Goal: Information Seeking & Learning: Learn about a topic

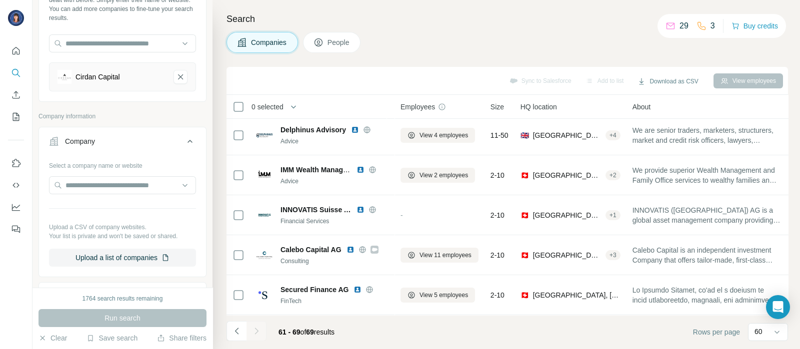
scroll to position [69, 0]
click at [176, 74] on icon "Cirdan Capital-remove-button" at bounding box center [180, 78] width 9 height 10
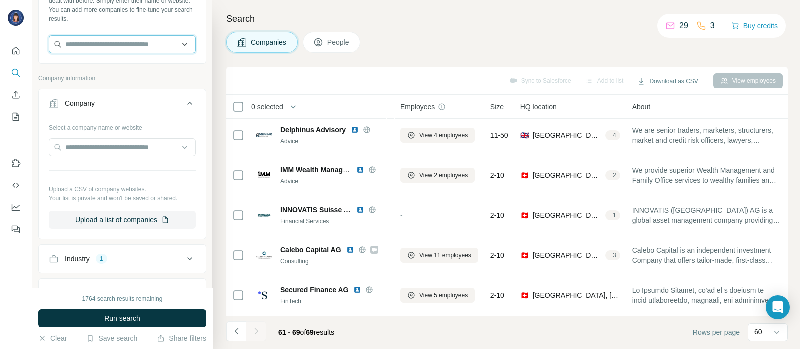
click at [129, 38] on input "text" at bounding box center [122, 44] width 147 height 18
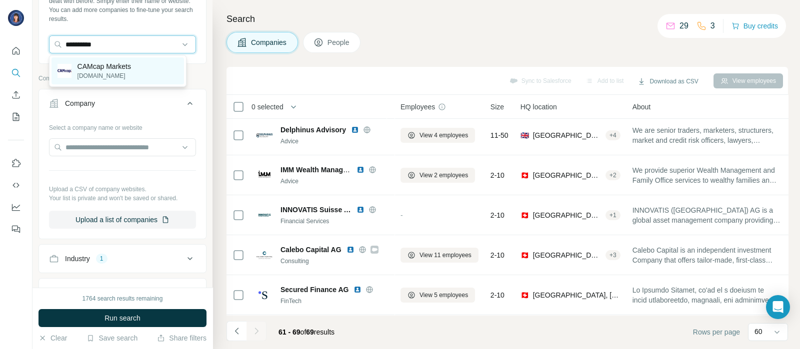
type input "**********"
click at [104, 71] on p "[DOMAIN_NAME]" at bounding box center [103, 75] width 53 height 9
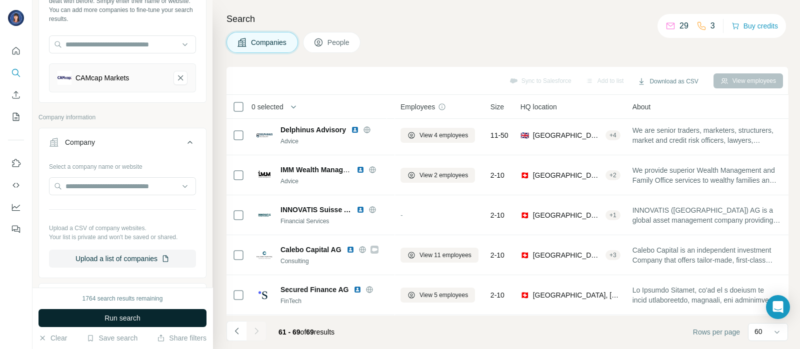
click at [96, 325] on button "Run search" at bounding box center [122, 318] width 168 height 18
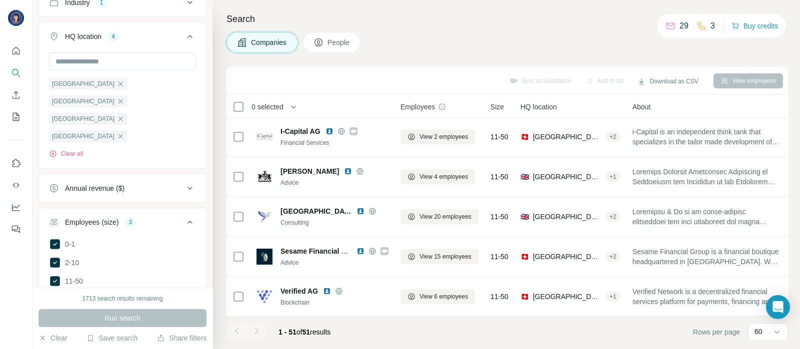
scroll to position [419, 0]
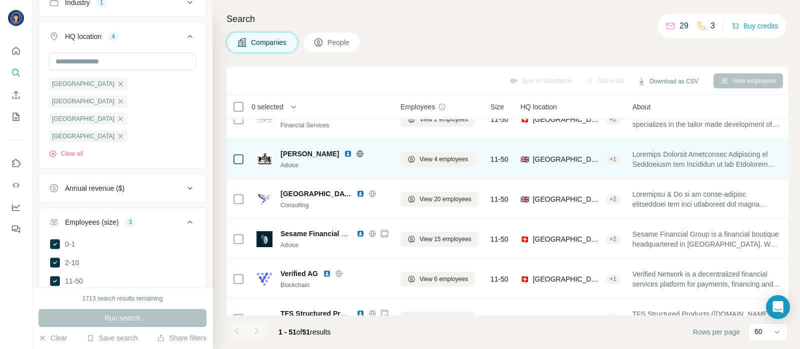
click at [344, 152] on img at bounding box center [348, 154] width 8 height 8
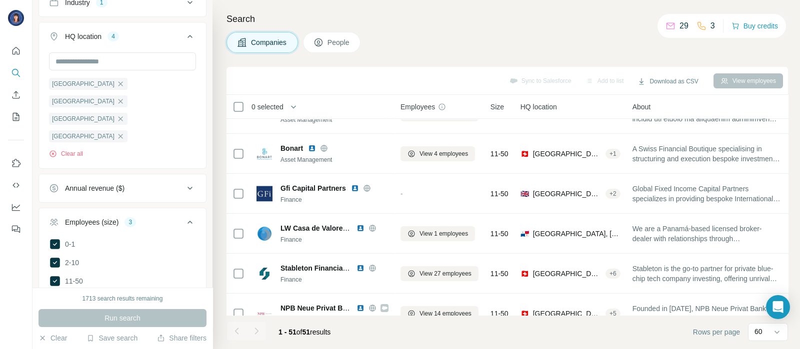
scroll to position [0, 0]
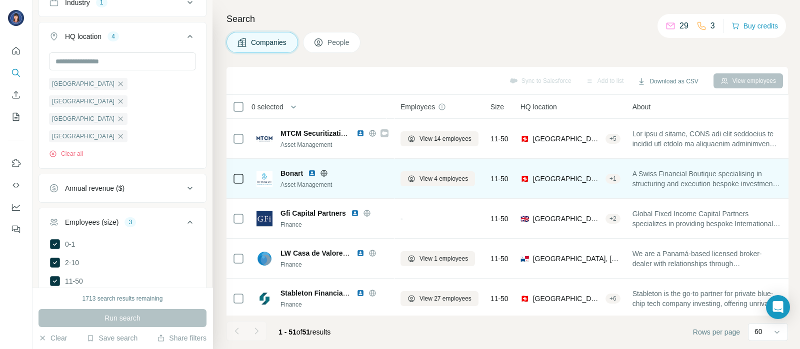
click at [262, 168] on div "Bonart Asset Management" at bounding box center [322, 178] width 132 height 21
click at [312, 170] on img at bounding box center [312, 173] width 8 height 8
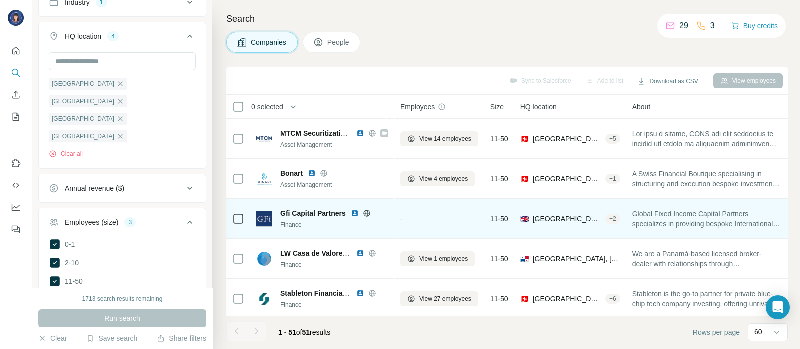
click at [354, 213] on img at bounding box center [355, 213] width 8 height 8
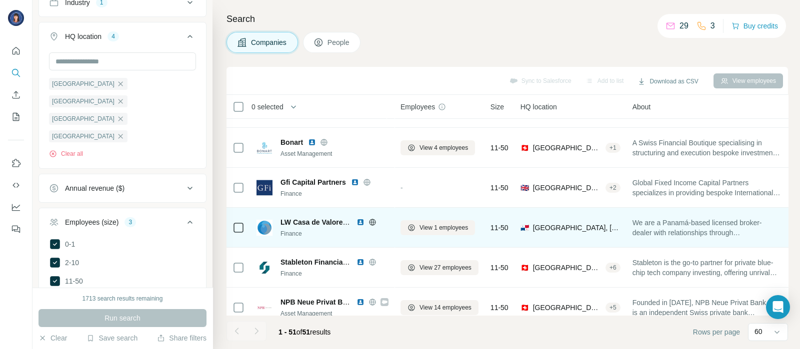
scroll to position [32, 0]
click at [356, 221] on img at bounding box center [360, 221] width 8 height 8
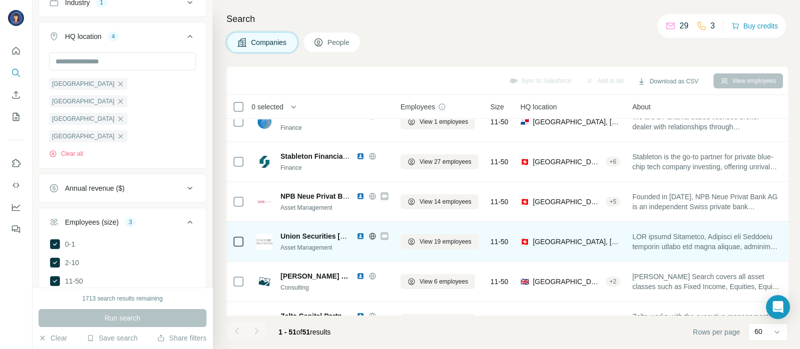
scroll to position [137, 0]
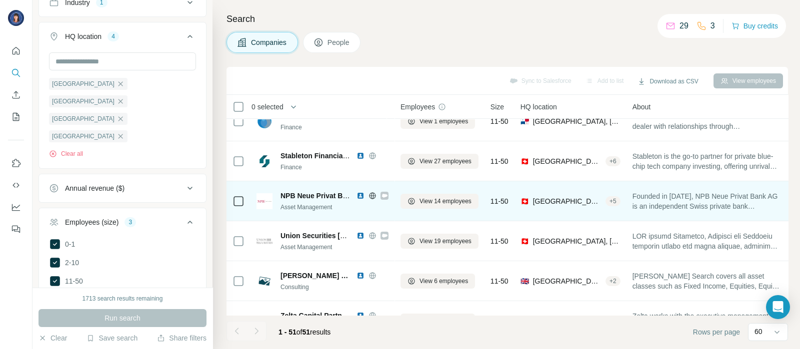
click at [362, 192] on img at bounding box center [360, 196] width 8 height 8
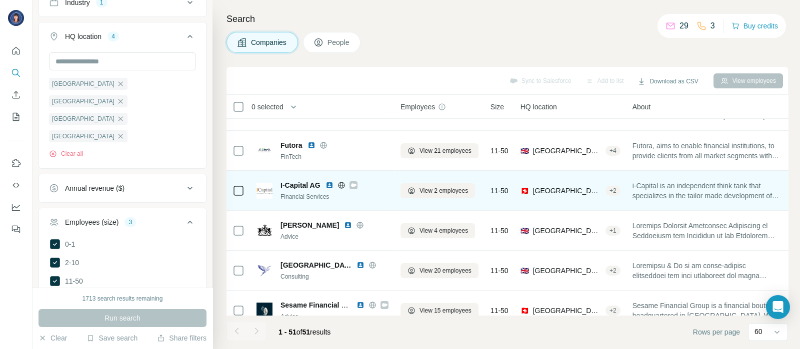
scroll to position [350, 0]
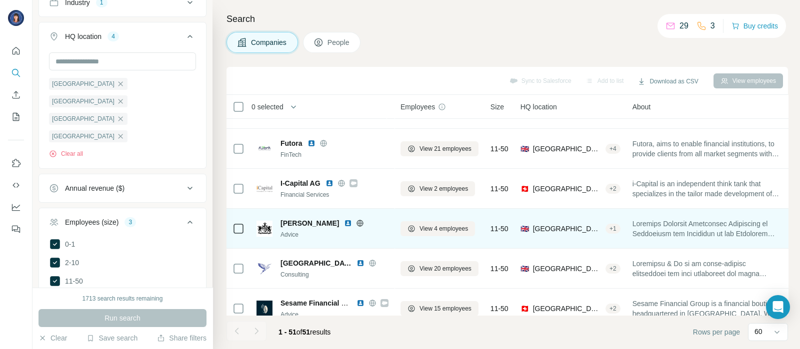
click at [348, 220] on img at bounding box center [348, 223] width 8 height 8
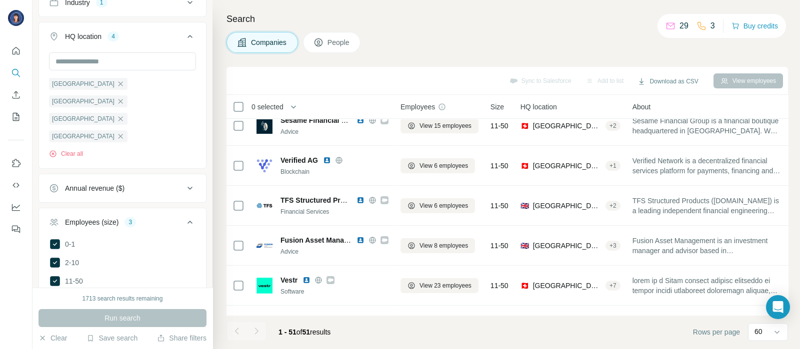
scroll to position [535, 0]
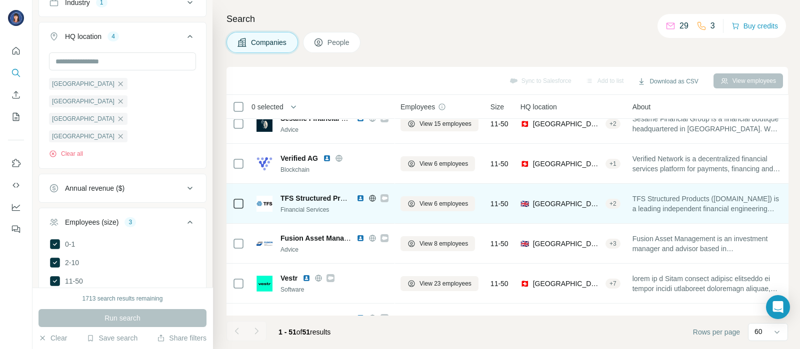
click at [361, 196] on img at bounding box center [360, 198] width 8 height 8
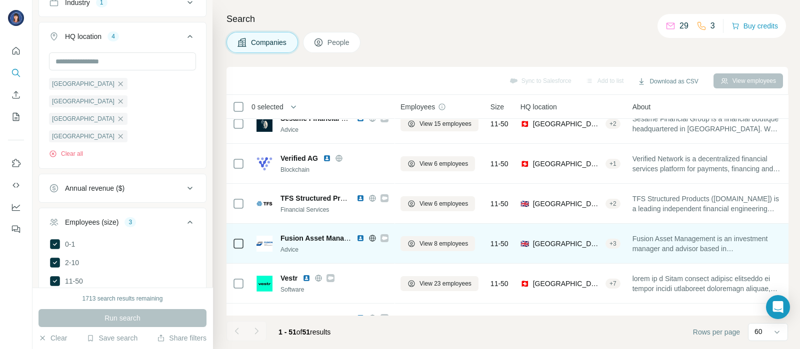
click at [359, 233] on div "Fusion Asset Management" at bounding box center [334, 238] width 108 height 10
click at [361, 236] on img at bounding box center [360, 238] width 8 height 8
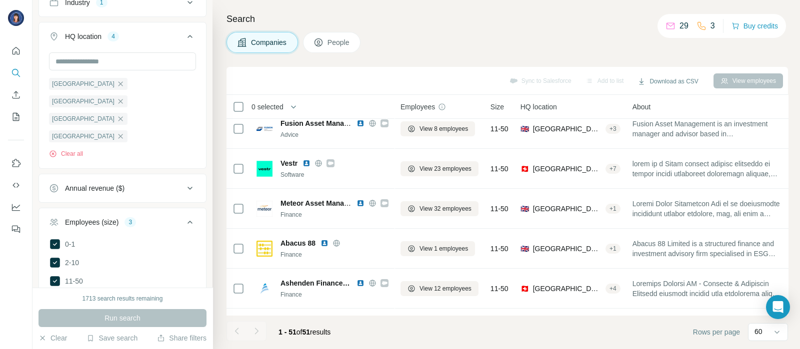
scroll to position [660, 0]
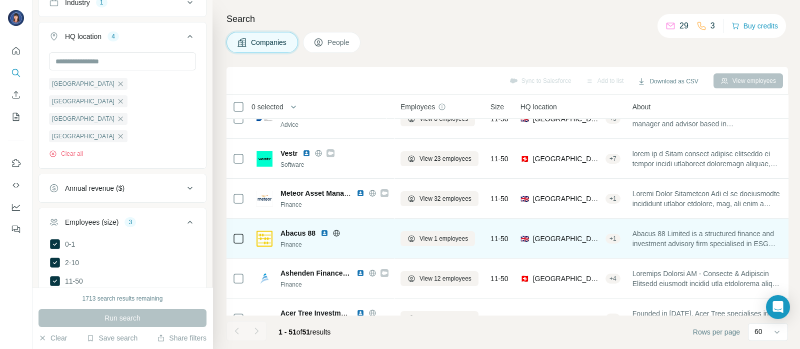
click at [326, 233] on img at bounding box center [324, 233] width 8 height 8
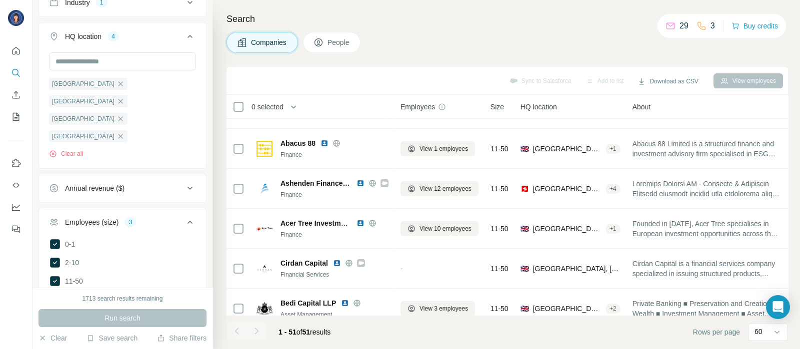
scroll to position [753, 0]
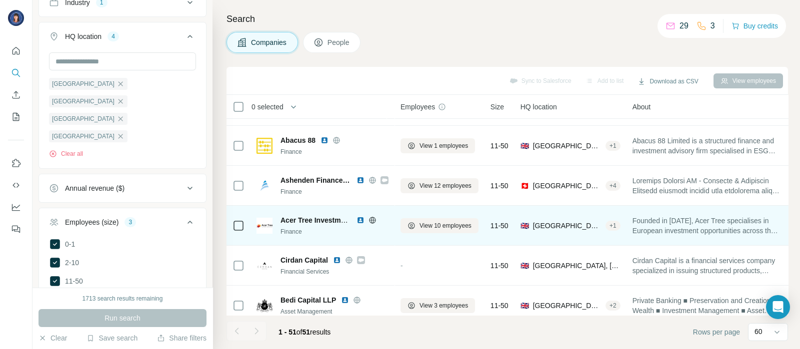
click at [360, 220] on img at bounding box center [360, 220] width 8 height 8
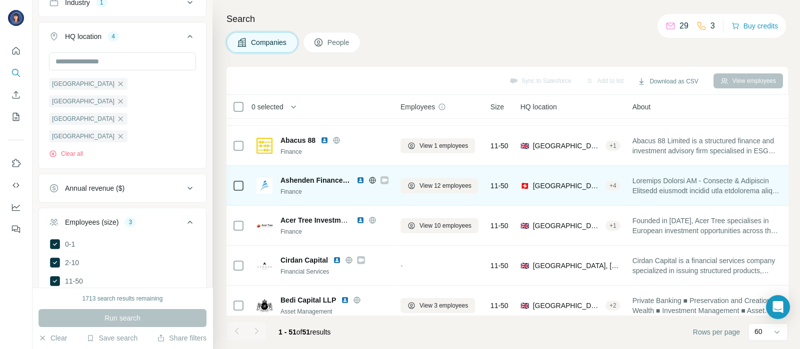
click at [361, 178] on img at bounding box center [360, 180] width 8 height 8
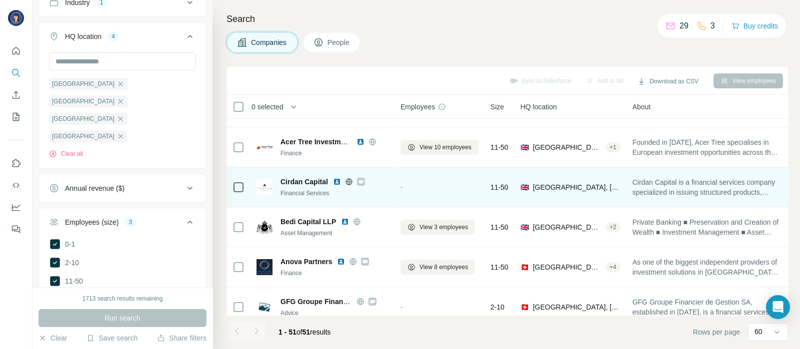
scroll to position [833, 0]
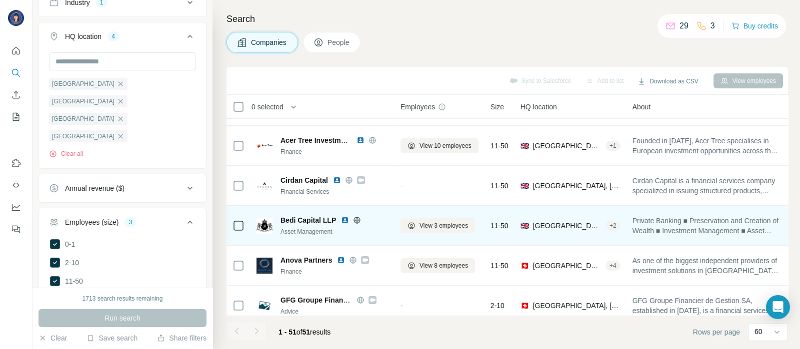
click at [344, 219] on img at bounding box center [345, 220] width 8 height 8
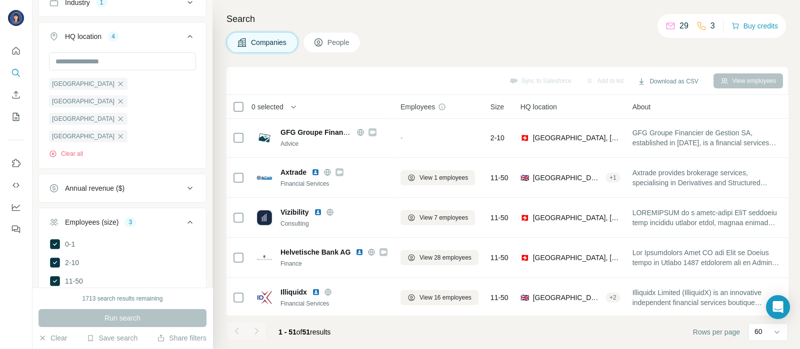
scroll to position [1028, 0]
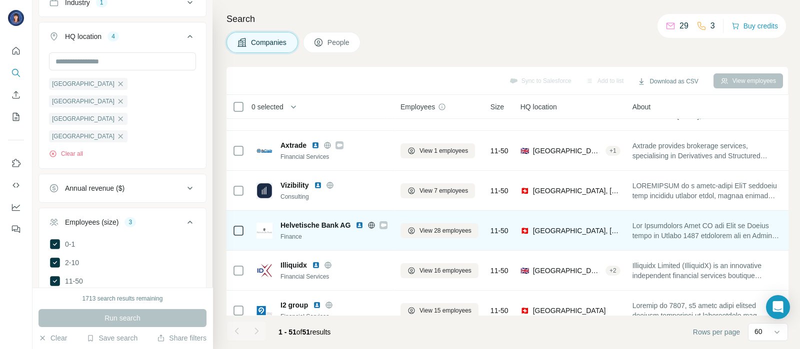
click at [355, 224] on img at bounding box center [359, 225] width 8 height 8
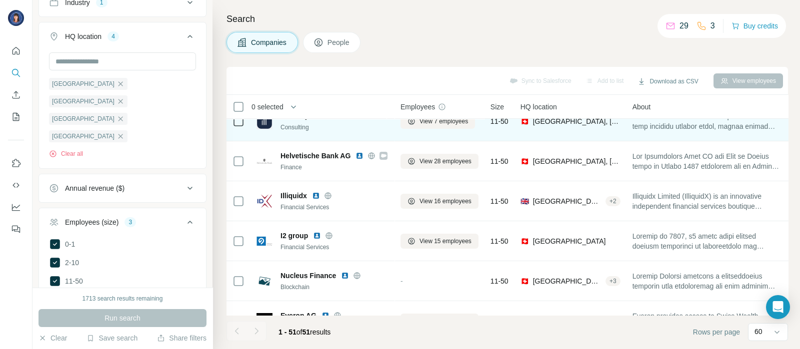
scroll to position [1099, 0]
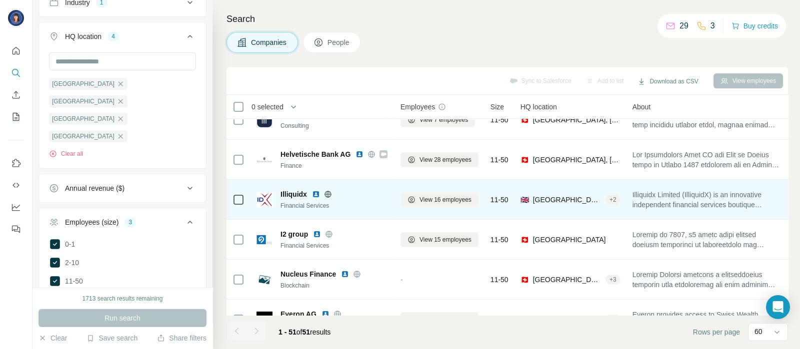
click at [317, 192] on img at bounding box center [316, 194] width 8 height 8
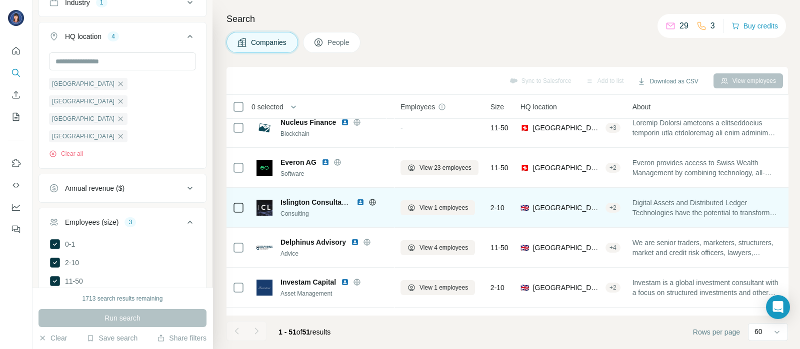
scroll to position [1251, 0]
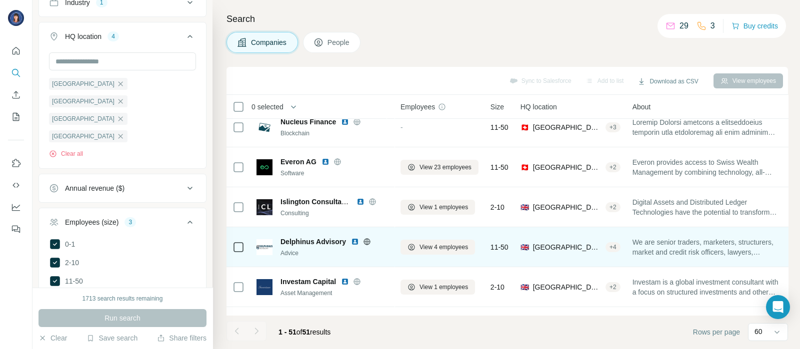
click at [355, 241] on img at bounding box center [355, 242] width 8 height 8
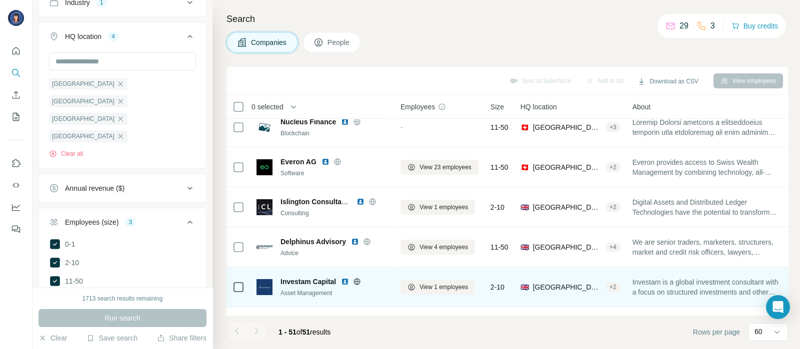
click at [345, 282] on img at bounding box center [345, 282] width 8 height 8
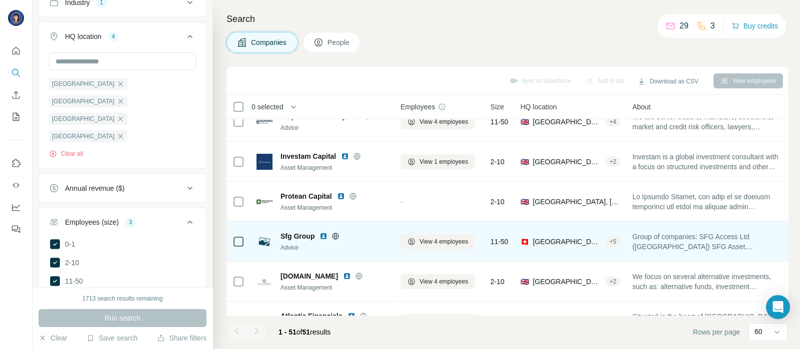
scroll to position [1381, 0]
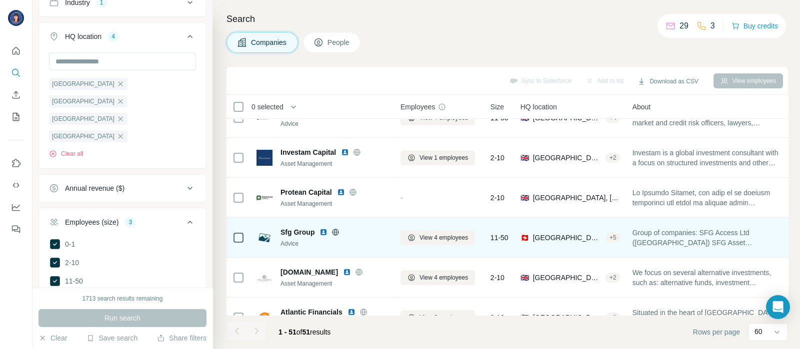
click at [324, 230] on img at bounding box center [323, 232] width 8 height 8
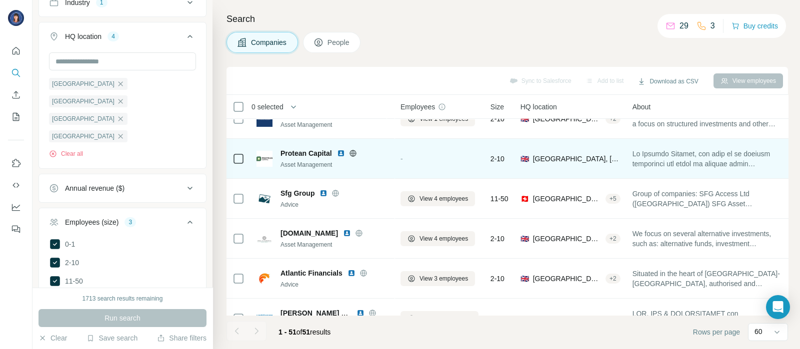
scroll to position [1421, 0]
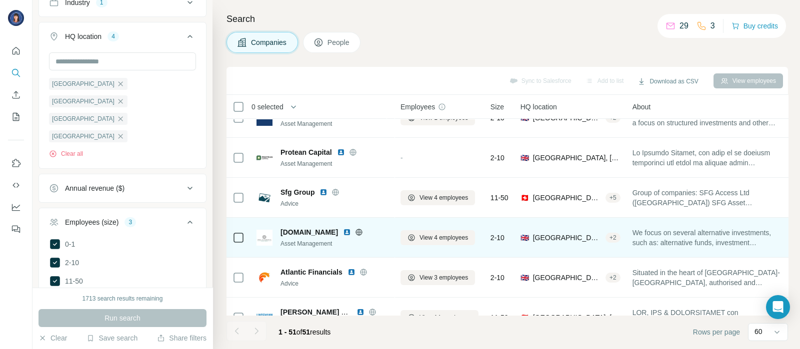
click at [343, 231] on img at bounding box center [347, 232] width 8 height 8
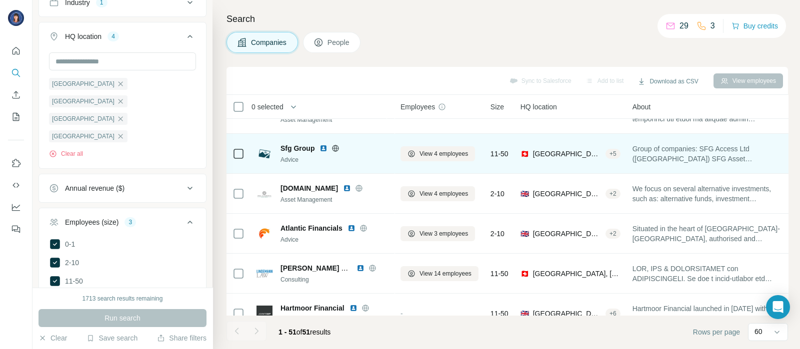
scroll to position [1466, 0]
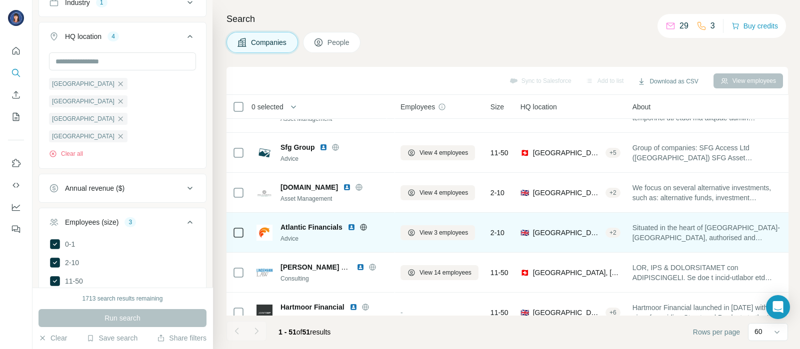
click at [351, 225] on img at bounding box center [351, 227] width 8 height 8
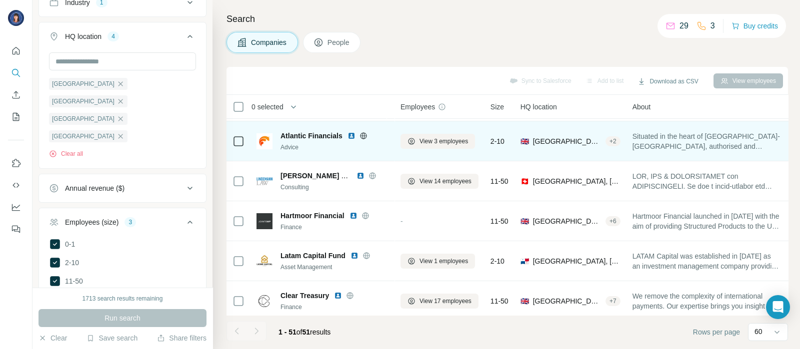
scroll to position [1560, 0]
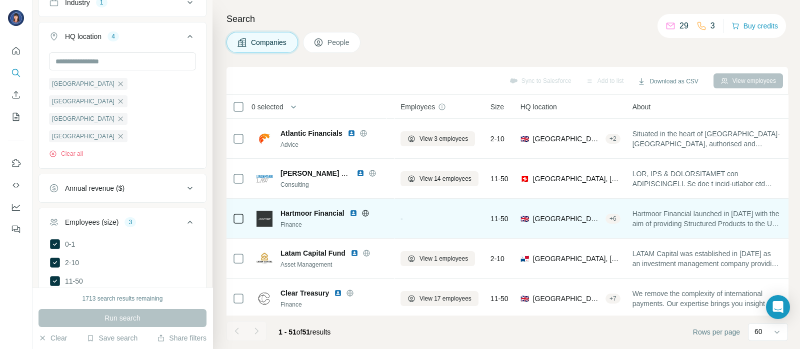
click at [352, 213] on img at bounding box center [353, 213] width 8 height 8
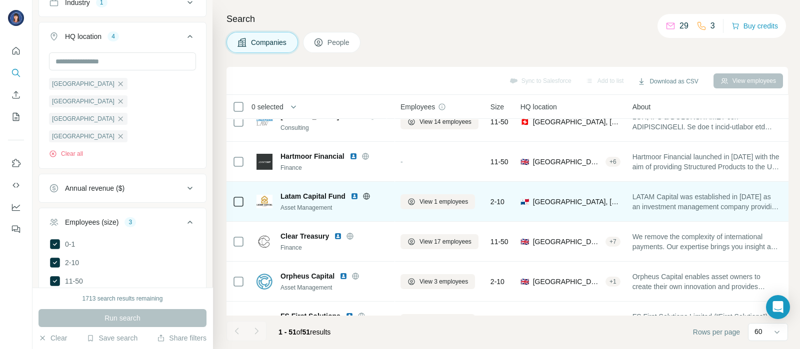
scroll to position [1617, 0]
click at [353, 193] on img at bounding box center [354, 195] width 8 height 8
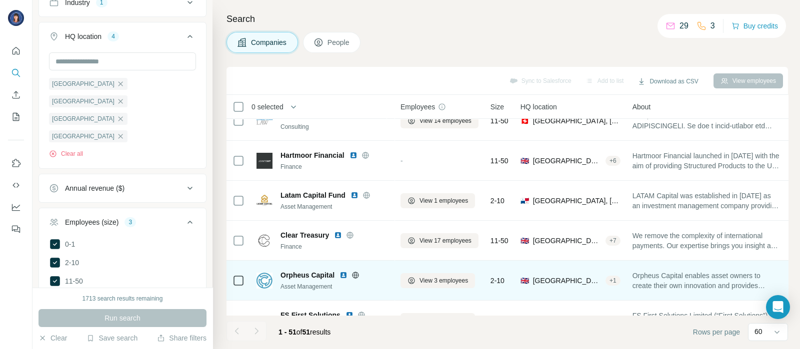
click at [346, 273] on img at bounding box center [343, 275] width 8 height 8
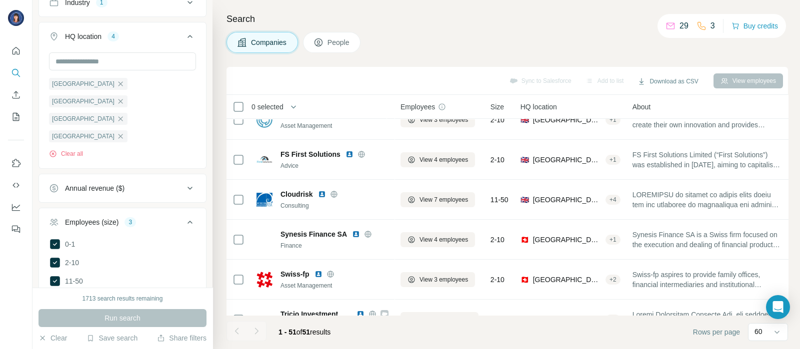
scroll to position [1779, 0]
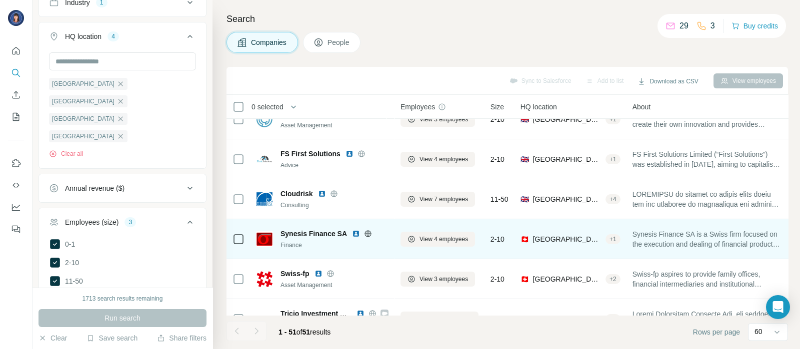
click at [352, 234] on img at bounding box center [356, 234] width 8 height 8
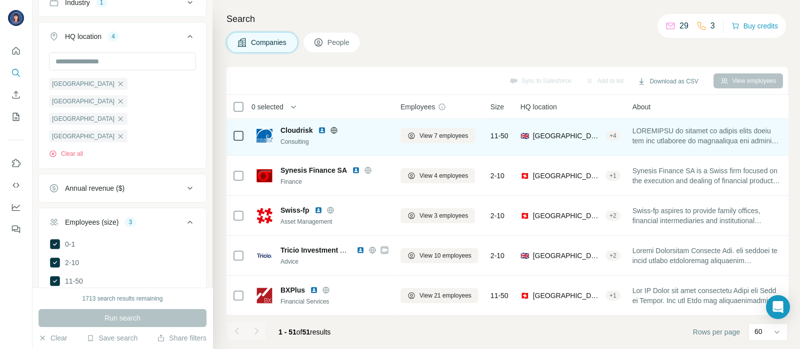
scroll to position [1849, 0]
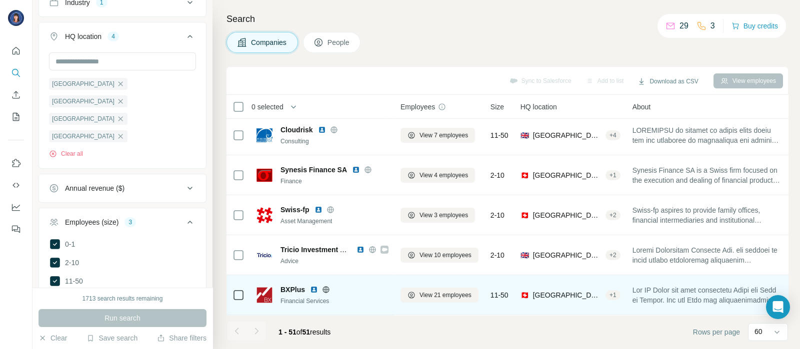
click at [313, 286] on img at bounding box center [314, 290] width 8 height 8
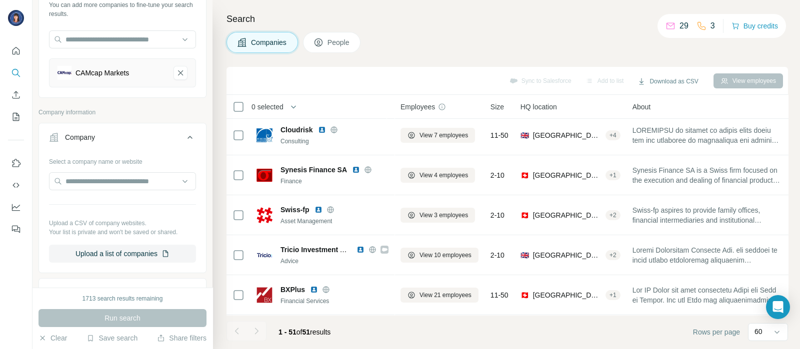
scroll to position [72, 0]
click at [176, 71] on icon "CAMcap Markets-remove-button" at bounding box center [180, 74] width 9 height 10
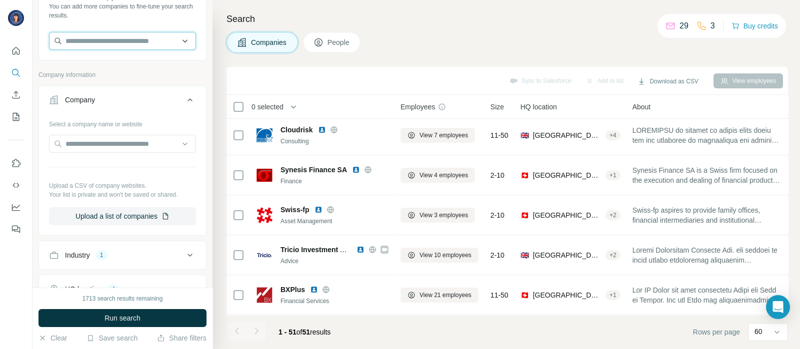
click at [147, 41] on input "text" at bounding box center [122, 41] width 147 height 18
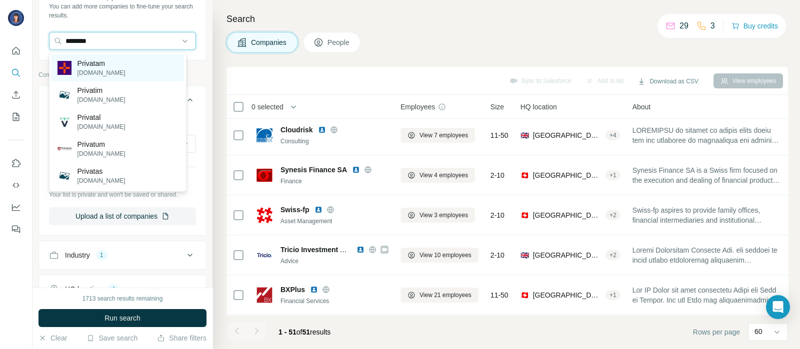
type input "********"
click at [110, 63] on p "Privatam" at bounding box center [101, 63] width 48 height 10
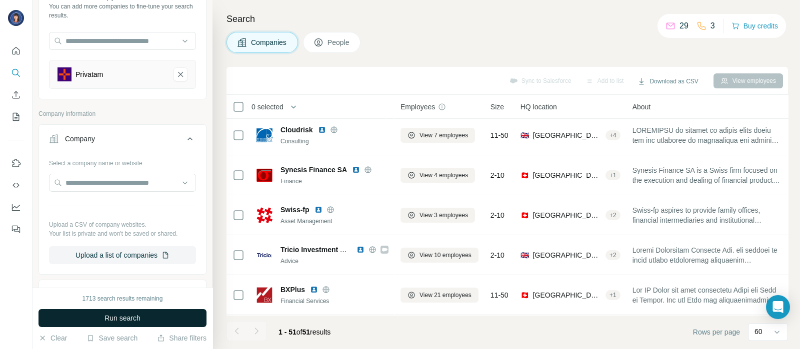
click at [172, 310] on button "Run search" at bounding box center [122, 318] width 168 height 18
